Goal: Check status

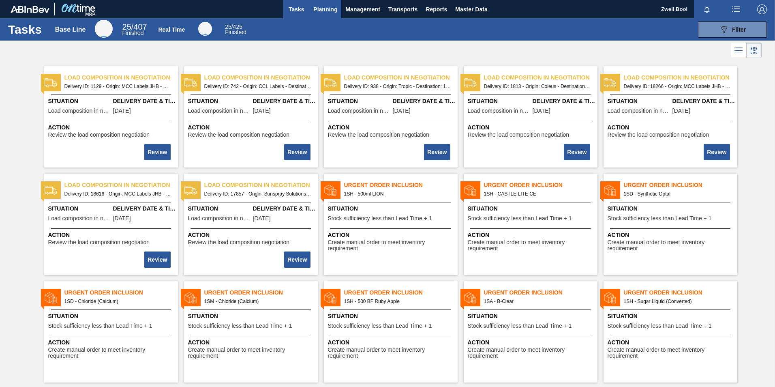
click at [324, 9] on span "Planning" at bounding box center [325, 9] width 24 height 10
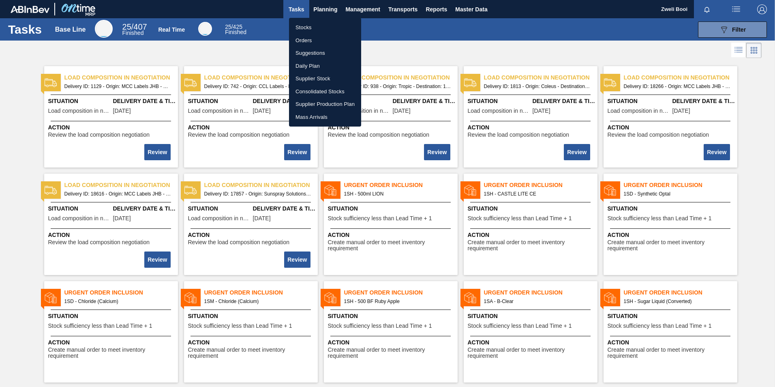
click at [298, 26] on li "Stocks" at bounding box center [325, 27] width 72 height 13
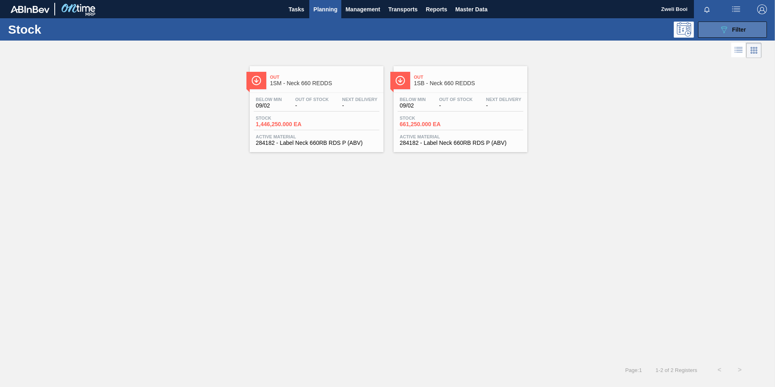
click at [713, 30] on button "089F7B8B-B2A5-4AFE-B5C0-19BA573D28AC Filter" at bounding box center [732, 29] width 69 height 16
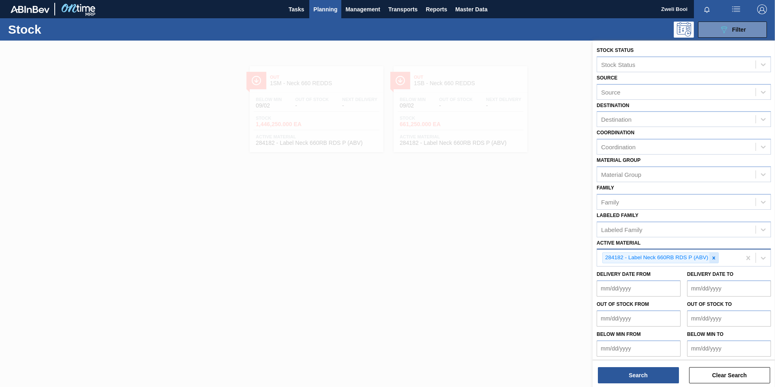
click at [711, 256] on icon at bounding box center [714, 258] width 6 height 6
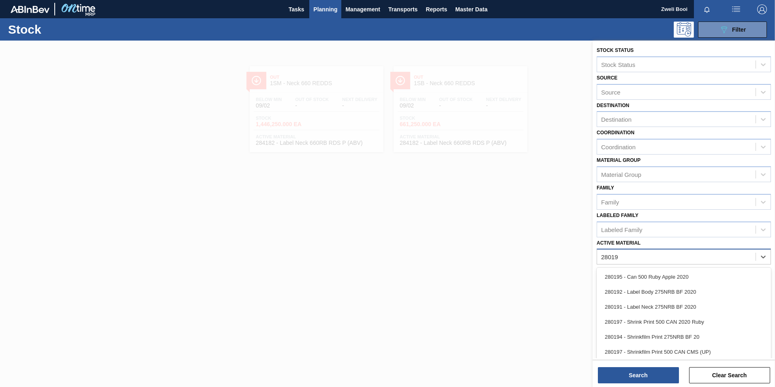
type Material "280193"
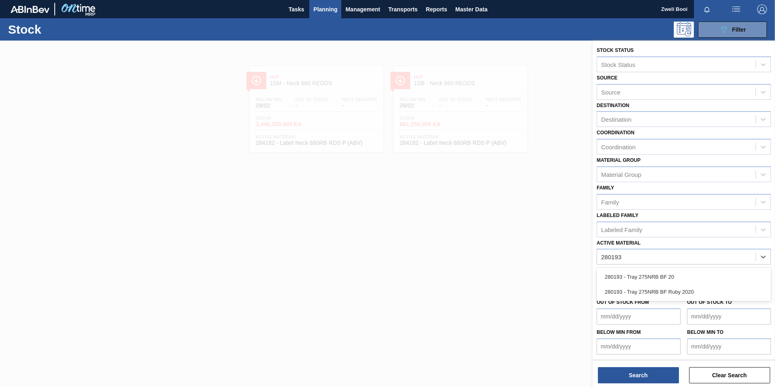
click at [648, 276] on div "280193 - Tray 275NRB BF 20" at bounding box center [684, 276] width 174 height 15
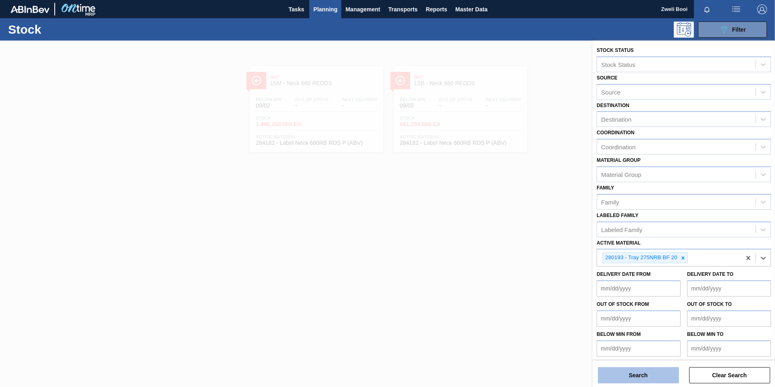
click at [658, 380] on button "Search" at bounding box center [638, 375] width 81 height 16
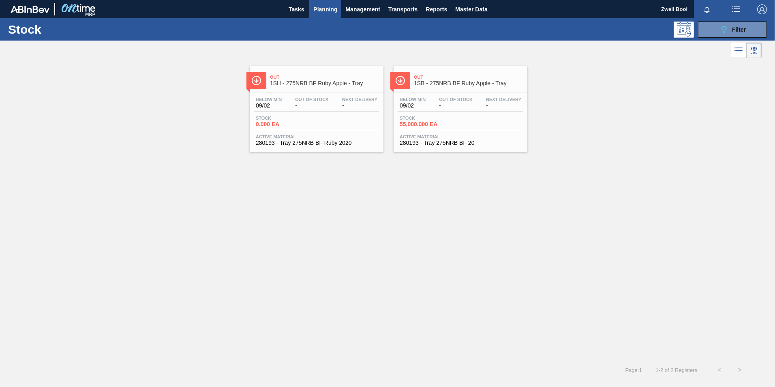
click at [463, 111] on div "Below Min 09/02 Out Of Stock - Next Delivery -" at bounding box center [461, 104] width 126 height 15
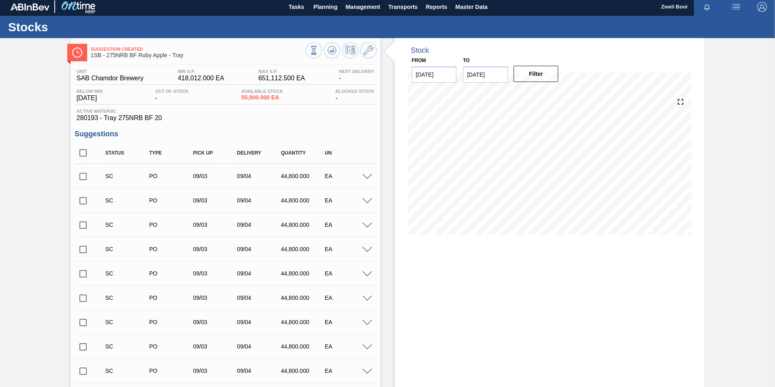
scroll to position [2, 0]
click at [319, 9] on span "Planning" at bounding box center [325, 7] width 24 height 10
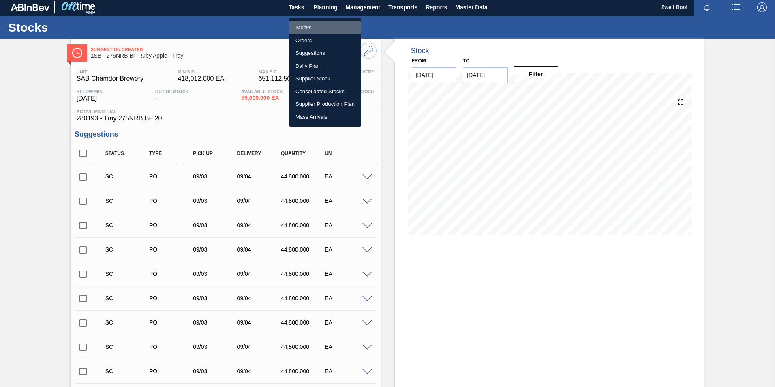
click at [305, 26] on li "Stocks" at bounding box center [325, 27] width 72 height 13
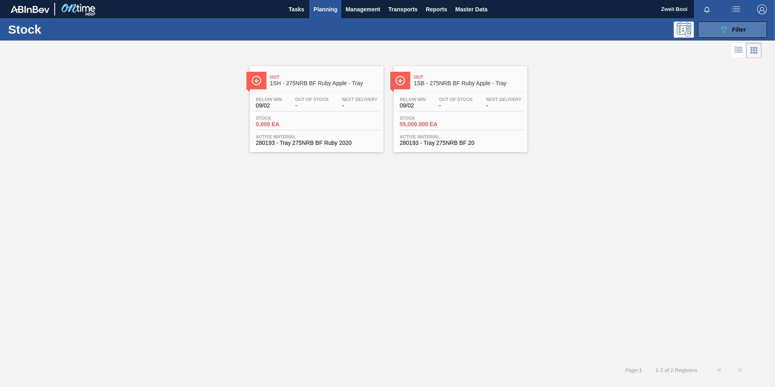
click at [735, 28] on span "Filter" at bounding box center [739, 29] width 14 height 6
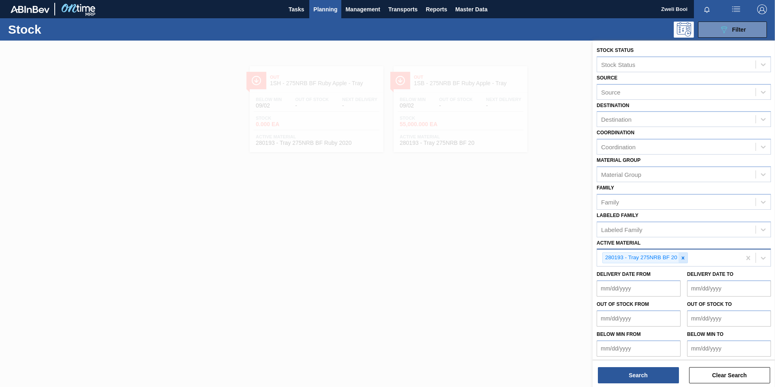
click at [684, 255] on icon at bounding box center [683, 258] width 6 height 6
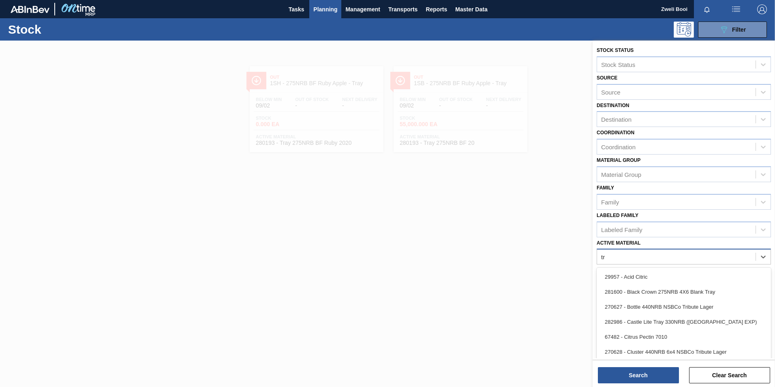
type Material "t"
type Material "285"
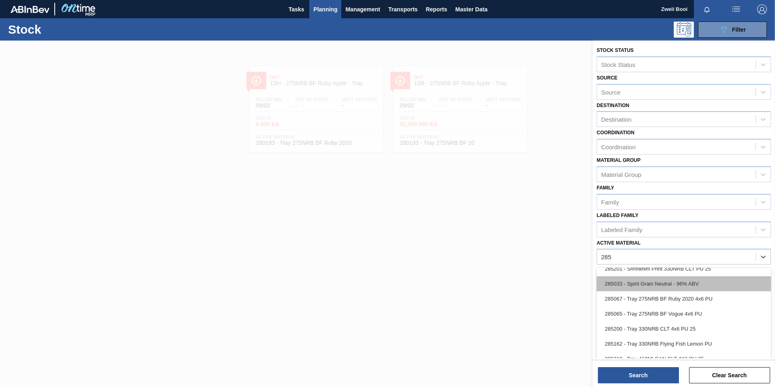
scroll to position [811, 0]
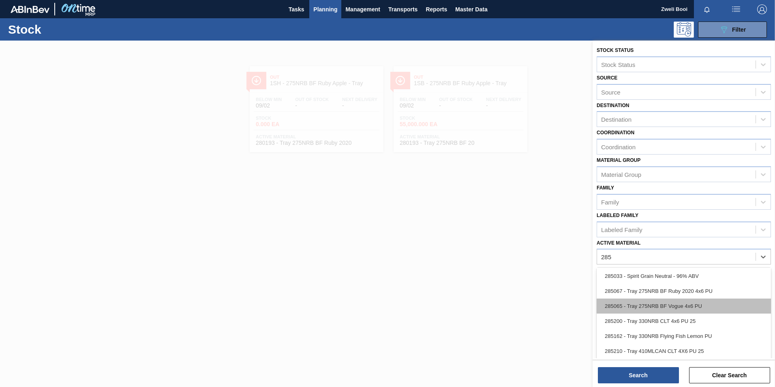
click at [682, 304] on div "285065 - Tray 275NRB BF Vogue 4x6 PU" at bounding box center [684, 305] width 174 height 15
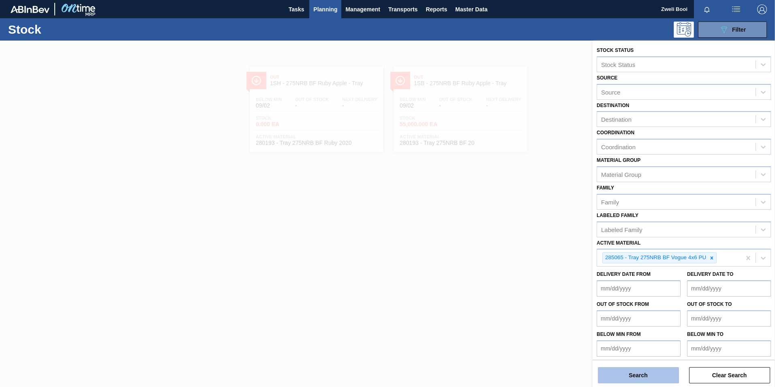
click at [660, 375] on button "Search" at bounding box center [638, 375] width 81 height 16
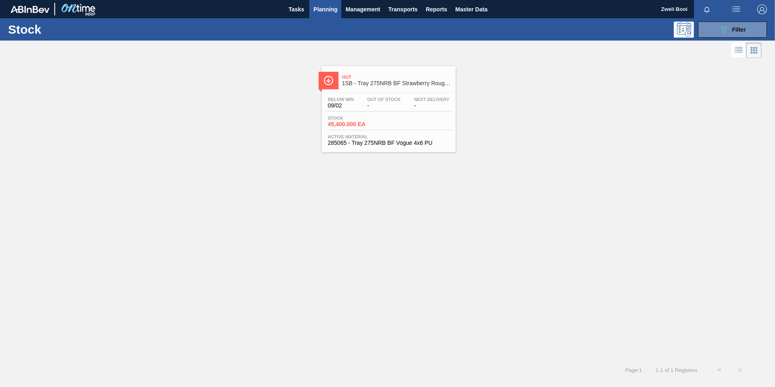
click at [406, 111] on div "Below Min 09/02 Out Of Stock - Next Delivery -" at bounding box center [389, 104] width 126 height 15
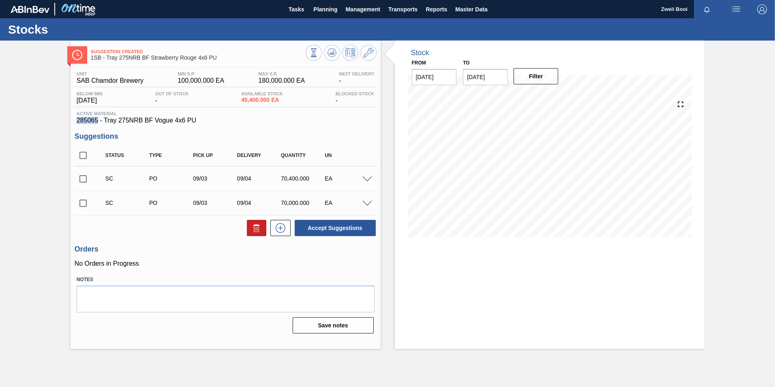
drag, startPoint x: 74, startPoint y: 119, endPoint x: 98, endPoint y: 124, distance: 24.4
click at [98, 124] on div "Active Material 285065 - Tray 275NRB BF Vogue 4x6 PU" at bounding box center [226, 117] width 302 height 13
copy span "285065"
